Goal: Download file/media

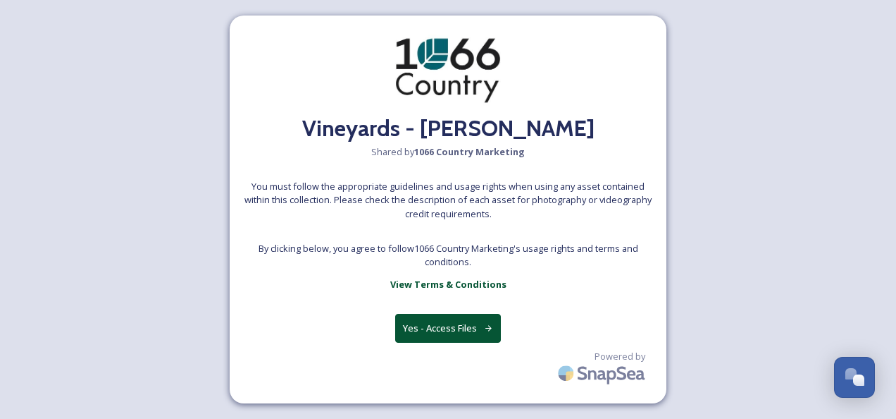
click at [447, 326] on button "Yes - Access Files" at bounding box center [448, 328] width 106 height 29
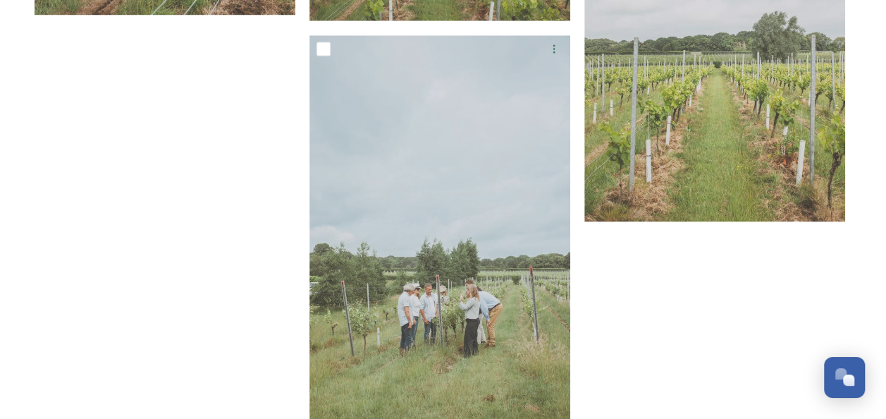
scroll to position [1180, 0]
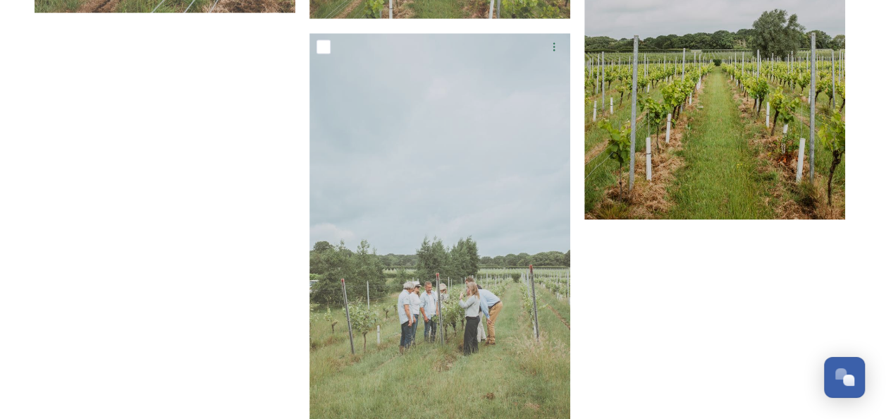
click at [719, 158] on img at bounding box center [714, 31] width 261 height 377
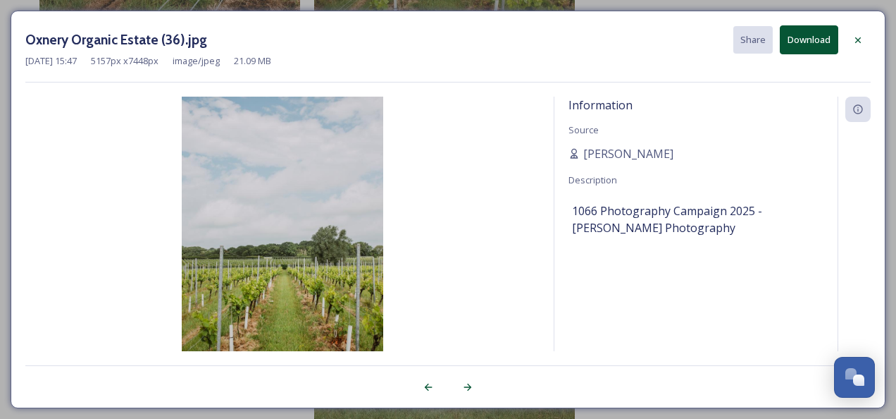
click at [837, 32] on button "Download" at bounding box center [809, 39] width 58 height 29
click at [861, 41] on icon at bounding box center [859, 40] width 6 height 6
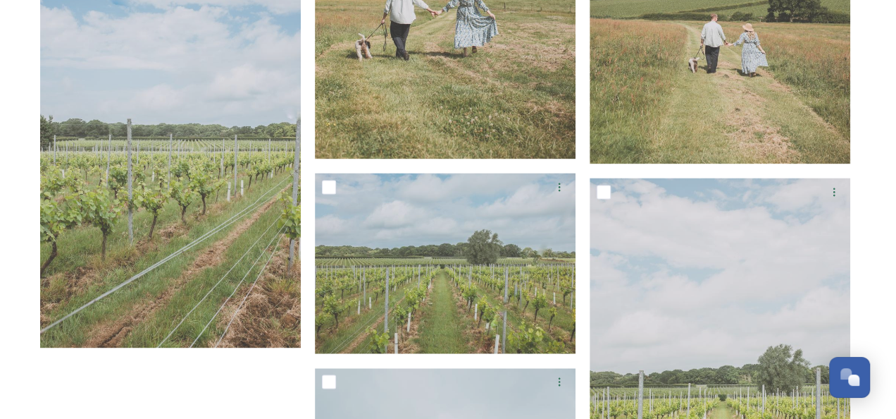
scroll to position [940, 0]
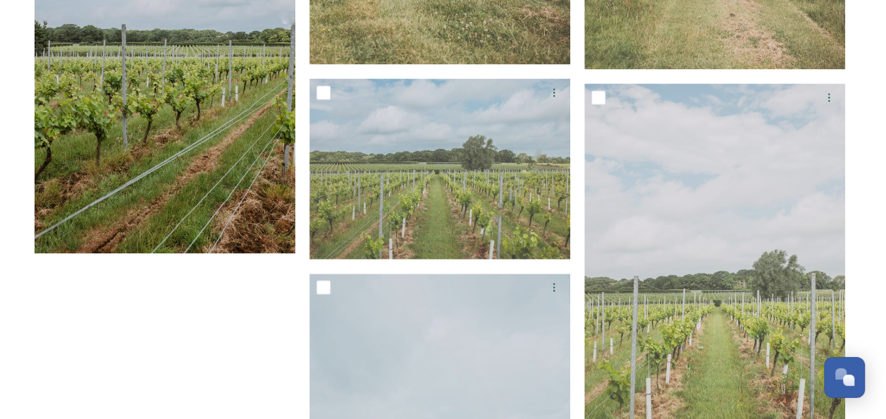
click at [80, 149] on img at bounding box center [165, 64] width 261 height 377
